Goal: Task Accomplishment & Management: Use online tool/utility

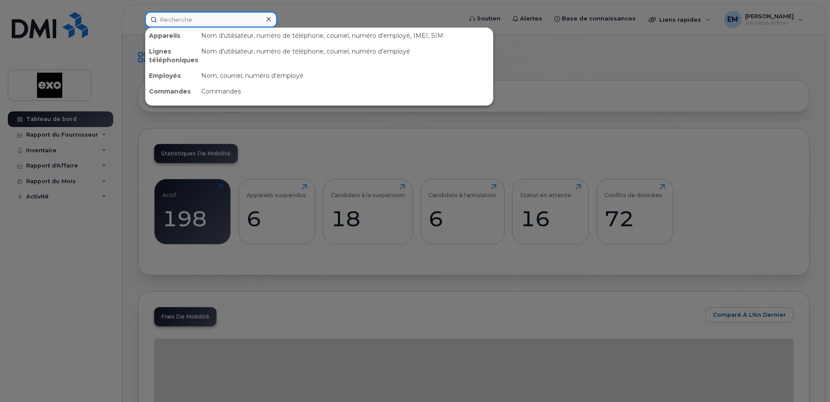
paste input "5147749167"
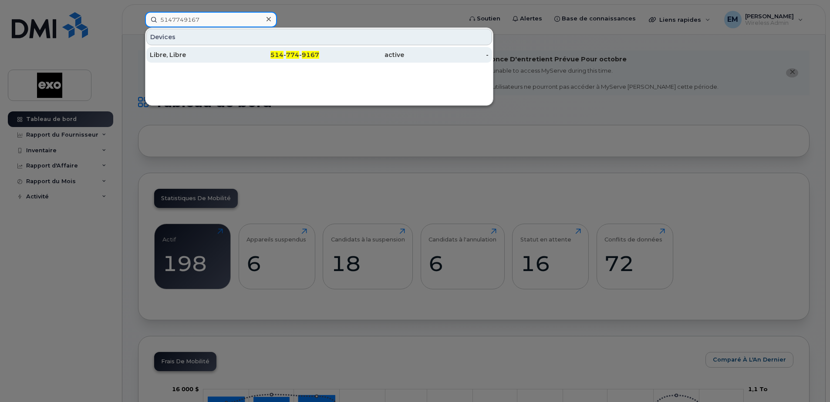
type input "5147749167"
click at [182, 54] on div "Libre, Libre" at bounding box center [192, 55] width 85 height 9
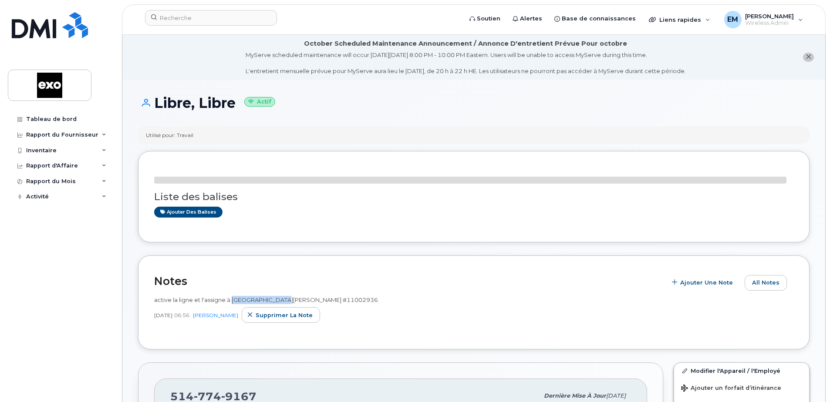
drag, startPoint x: 232, startPoint y: 300, endPoint x: 287, endPoint y: 300, distance: 55.7
click at [287, 300] on div "active la ligne et l'assigne à [GEOGRAPHIC_DATA][PERSON_NAME] #11002936" at bounding box center [473, 300] width 639 height 8
drag, startPoint x: 287, startPoint y: 300, endPoint x: 270, endPoint y: 302, distance: 18.0
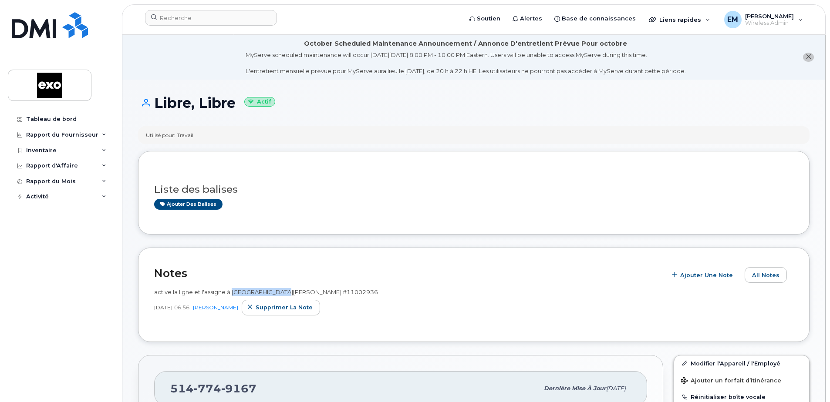
copy span "[PERSON_NAME]"
drag, startPoint x: 237, startPoint y: 104, endPoint x: 153, endPoint y: 101, distance: 84.1
click at [153, 101] on h1 "Libre, Libre Actif" at bounding box center [473, 102] width 671 height 15
click at [416, 115] on div "Libre, Libre Actif" at bounding box center [473, 110] width 671 height 31
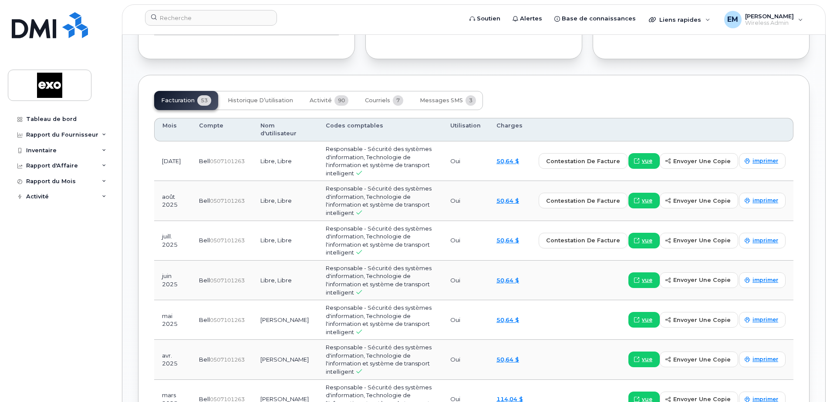
scroll to position [827, 0]
